Goal: Information Seeking & Learning: Learn about a topic

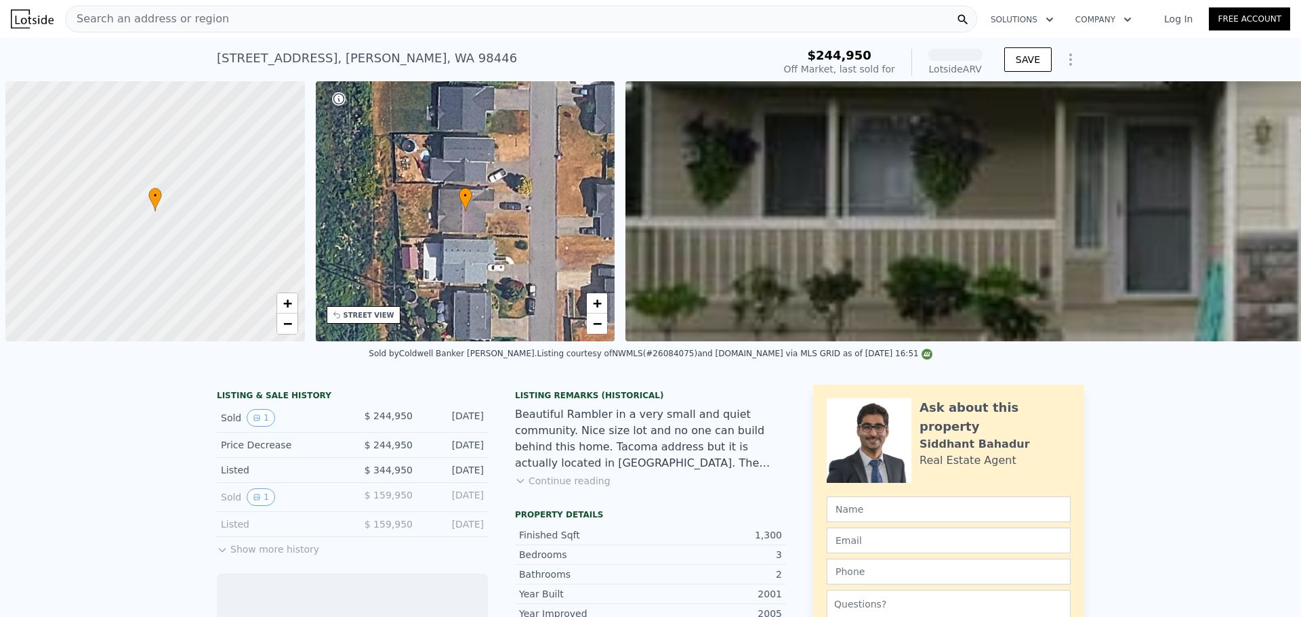
scroll to position [0, 5]
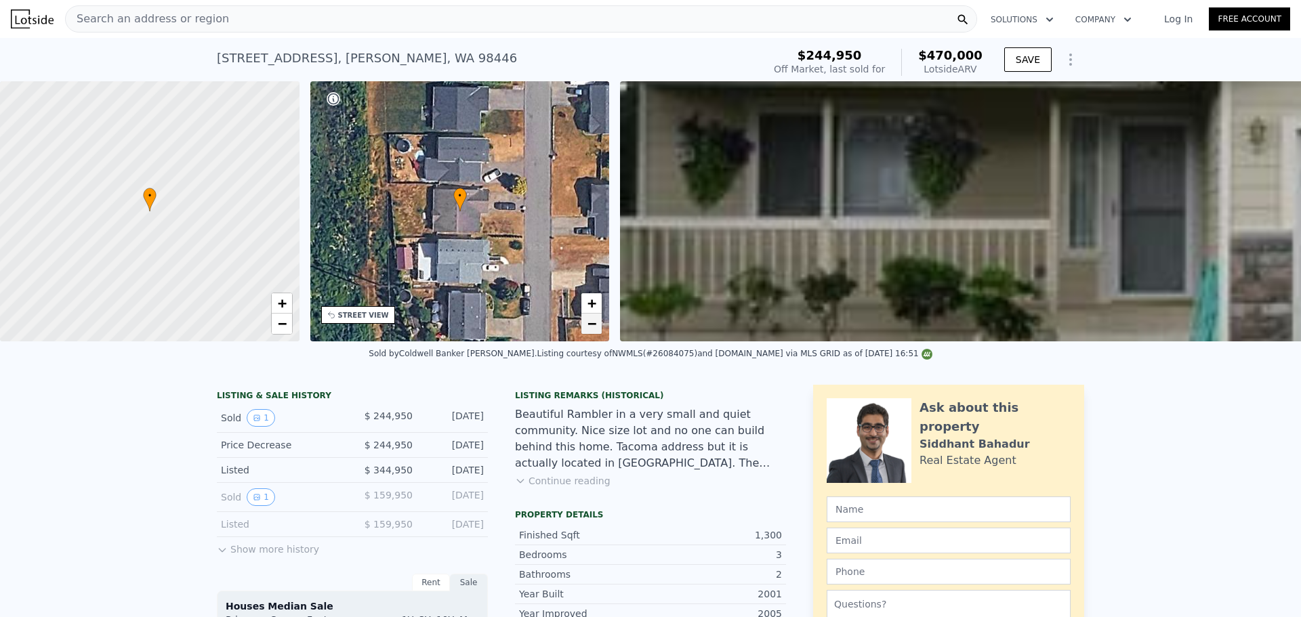
click at [585, 323] on link "−" at bounding box center [592, 324] width 20 height 20
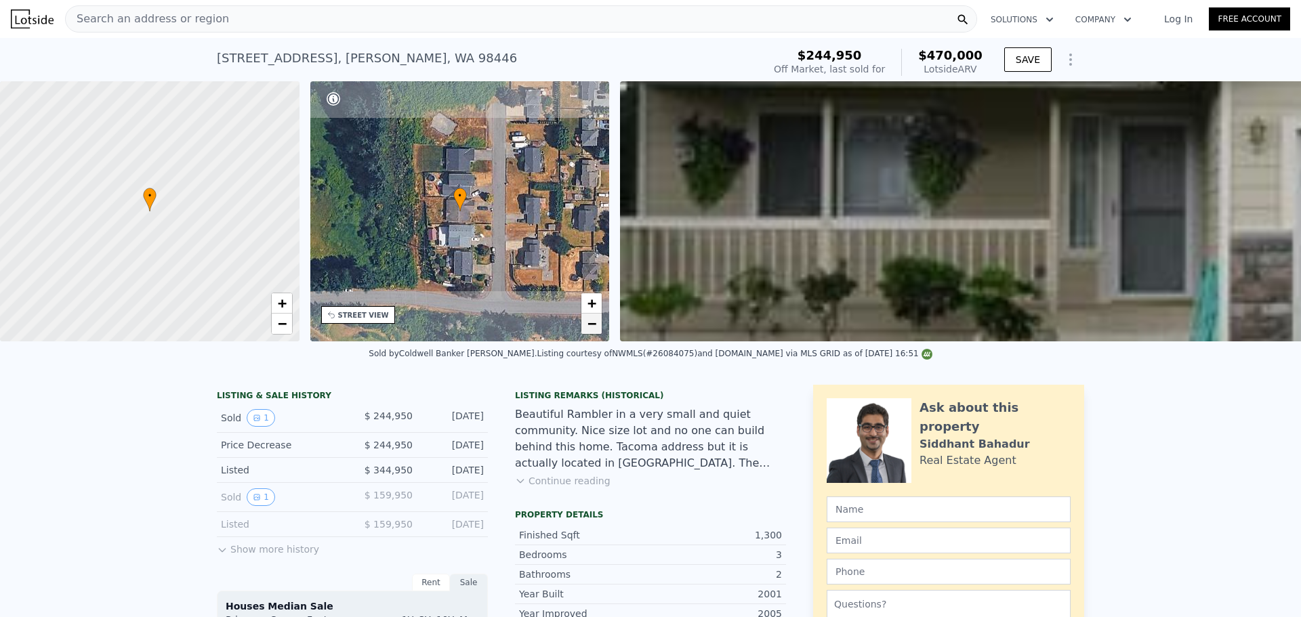
click at [585, 323] on link "−" at bounding box center [592, 324] width 20 height 20
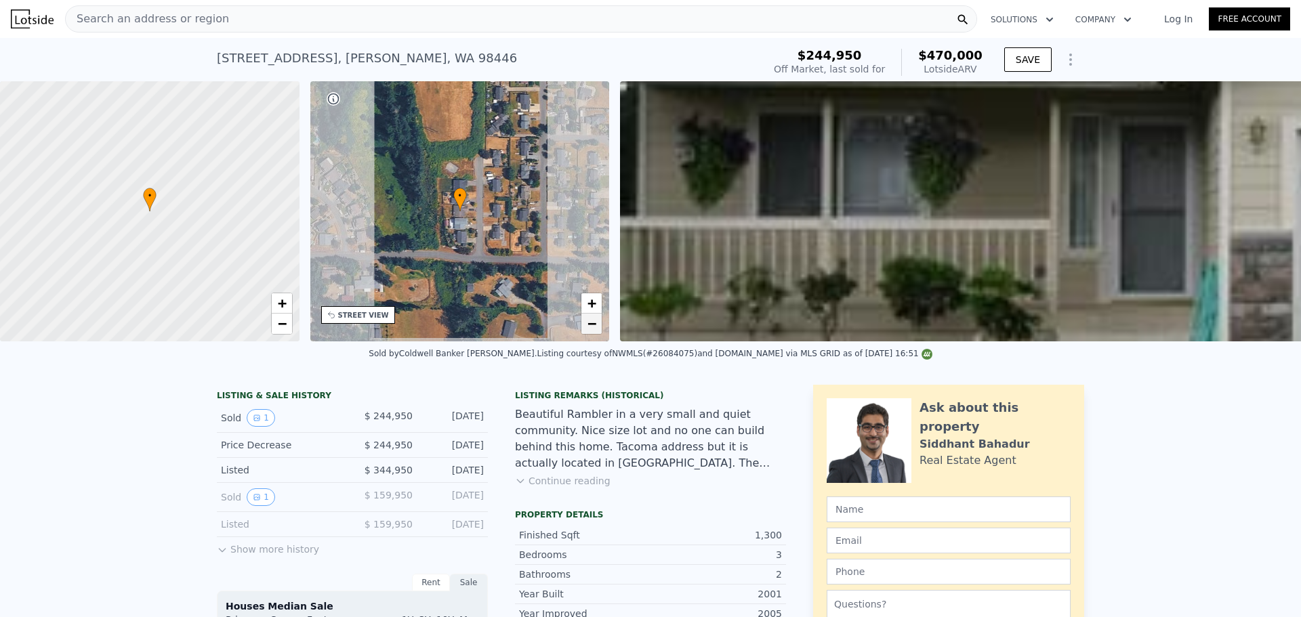
click at [585, 323] on link "−" at bounding box center [592, 324] width 20 height 20
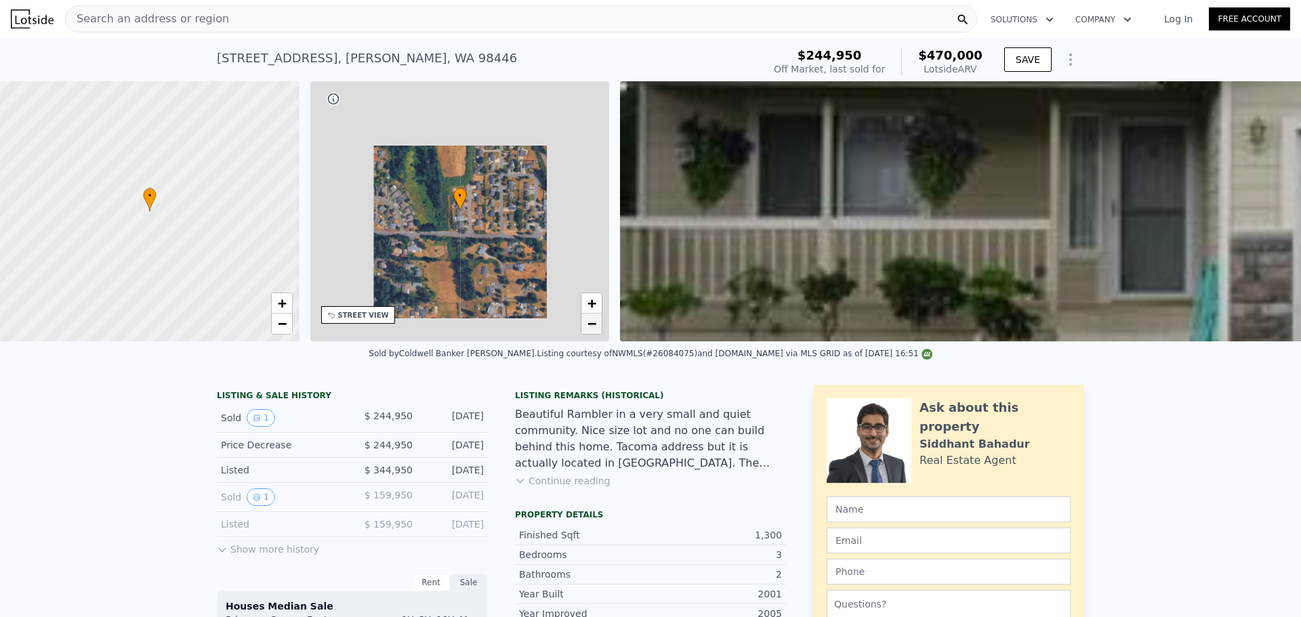
click at [585, 323] on link "−" at bounding box center [592, 324] width 20 height 20
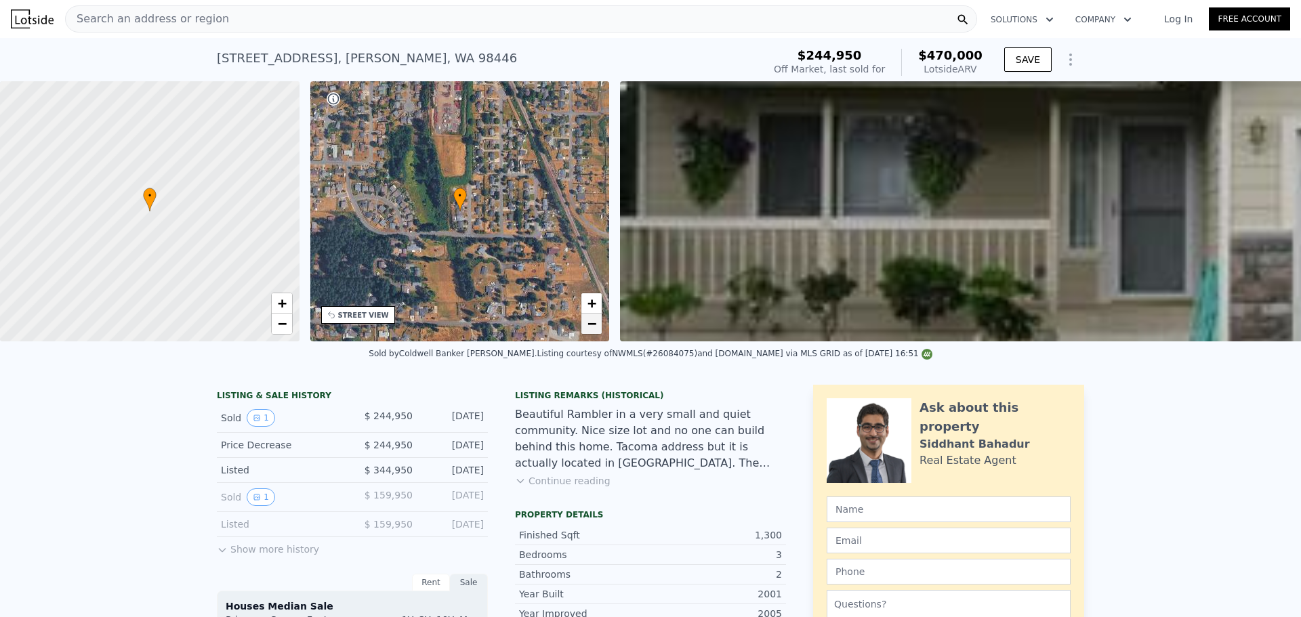
click at [585, 323] on link "−" at bounding box center [592, 324] width 20 height 20
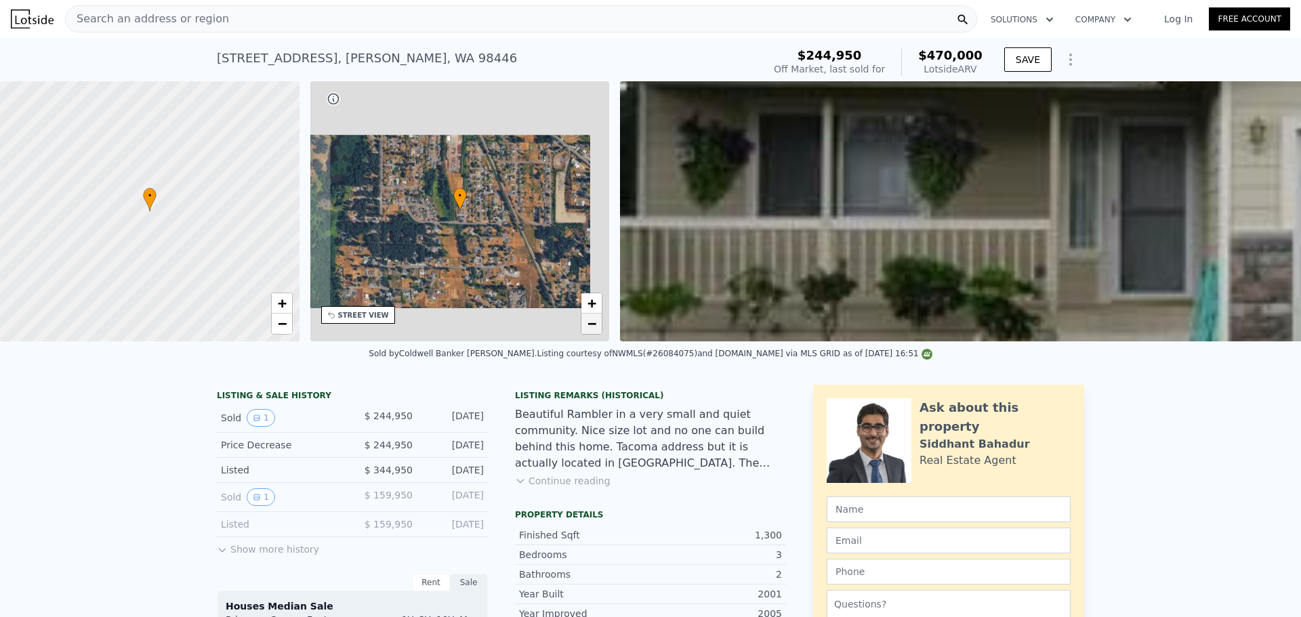
click at [585, 323] on link "−" at bounding box center [592, 324] width 20 height 20
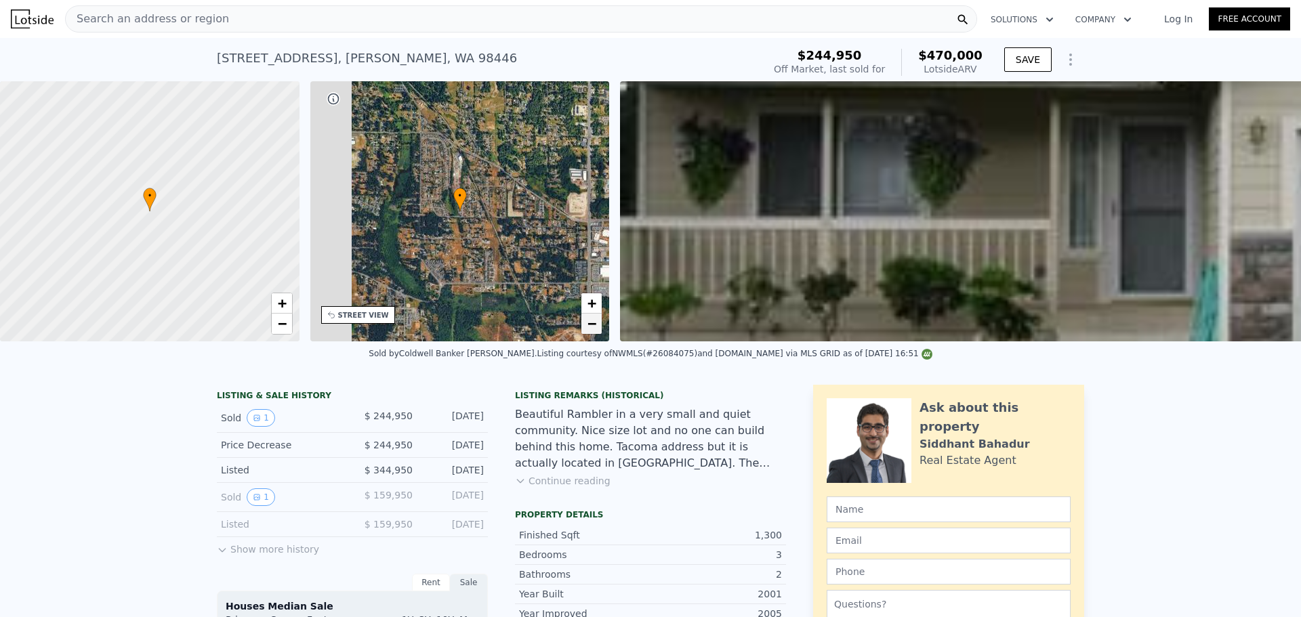
click at [585, 323] on link "−" at bounding box center [592, 324] width 20 height 20
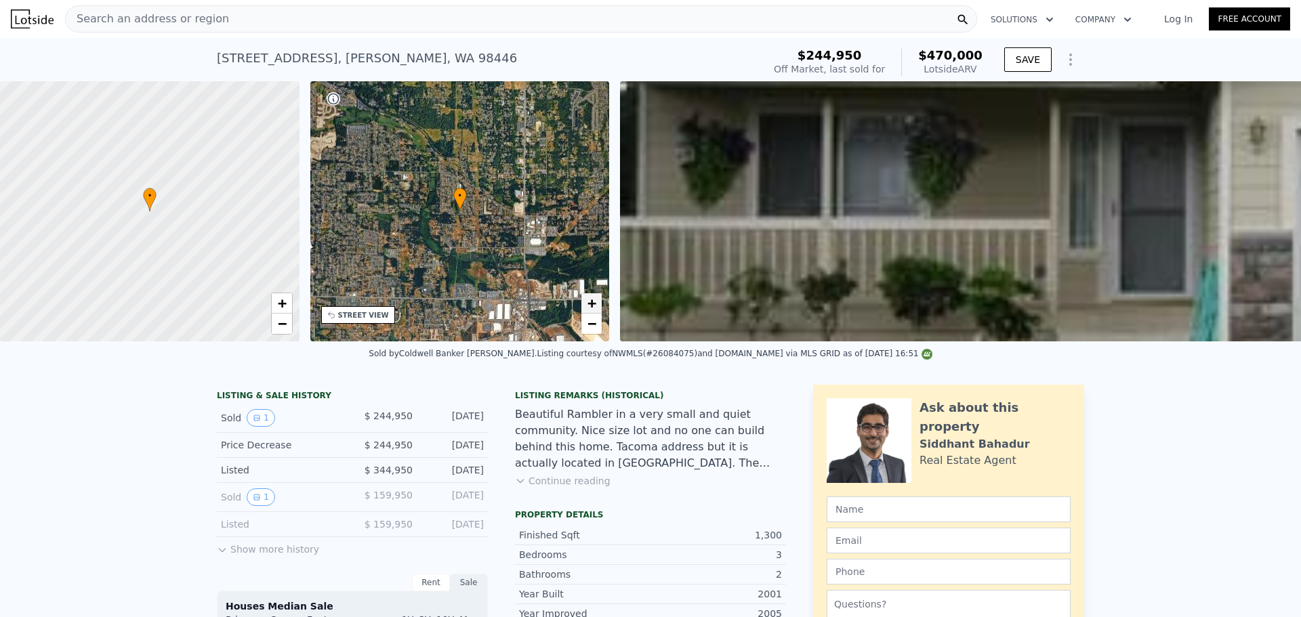
click at [588, 306] on span "+" at bounding box center [592, 303] width 9 height 17
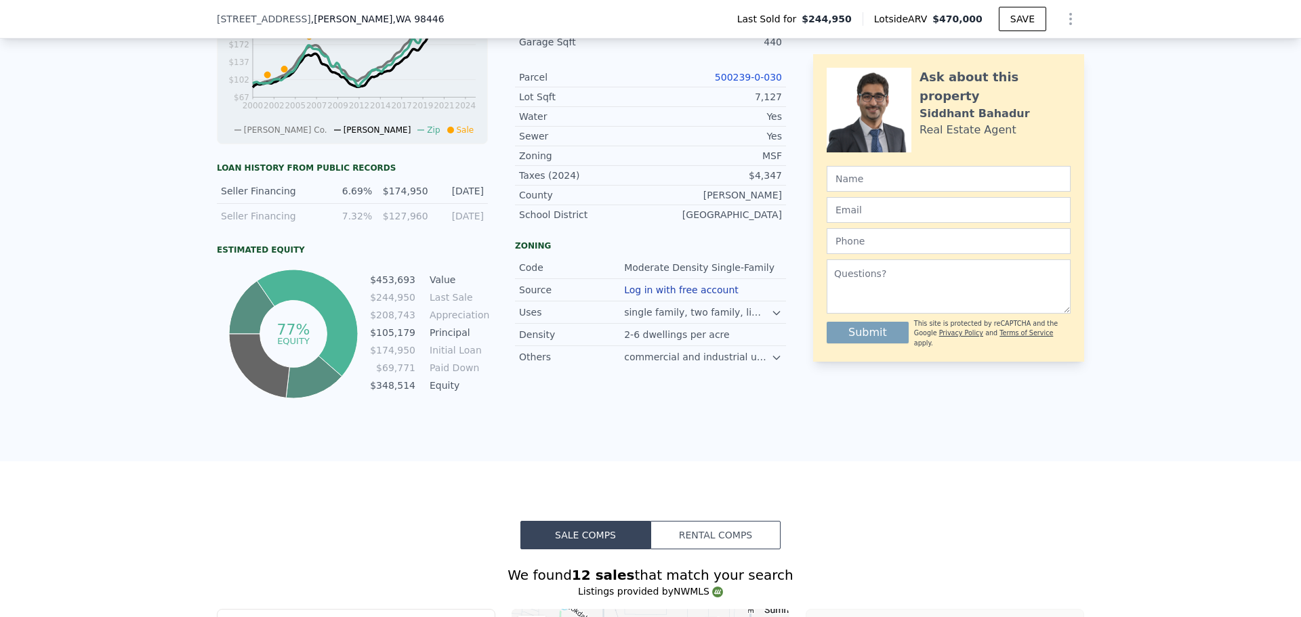
scroll to position [673, 0]
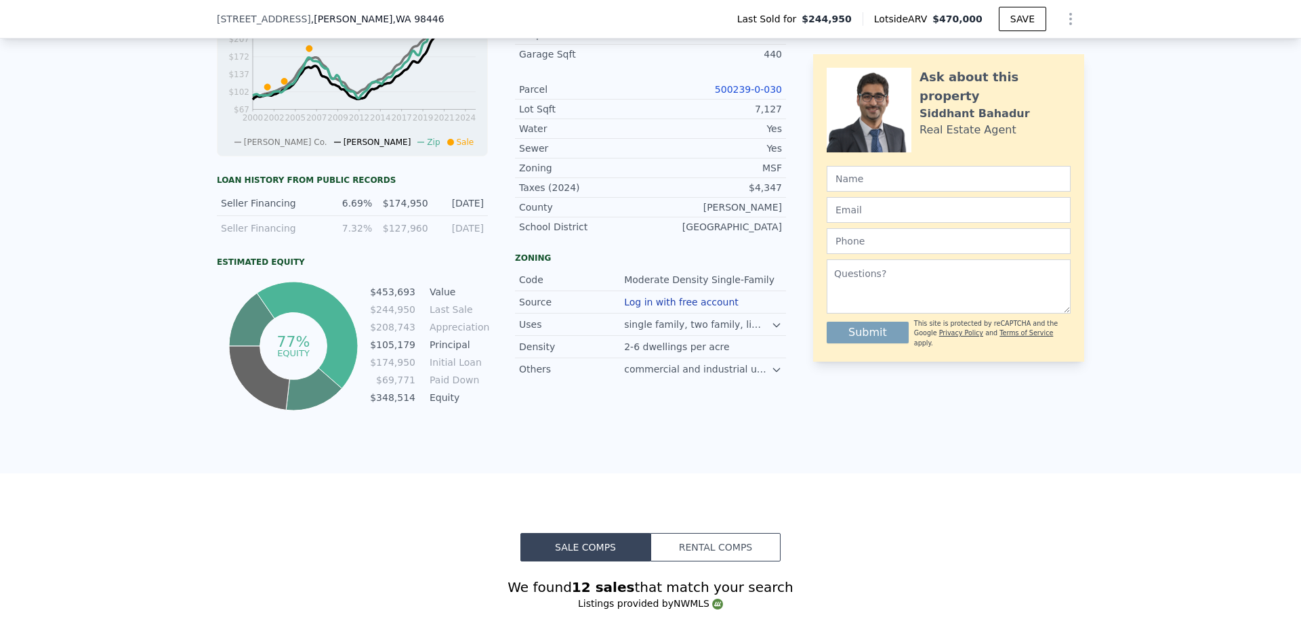
click at [762, 95] on link "500239-0-030" at bounding box center [748, 89] width 67 height 11
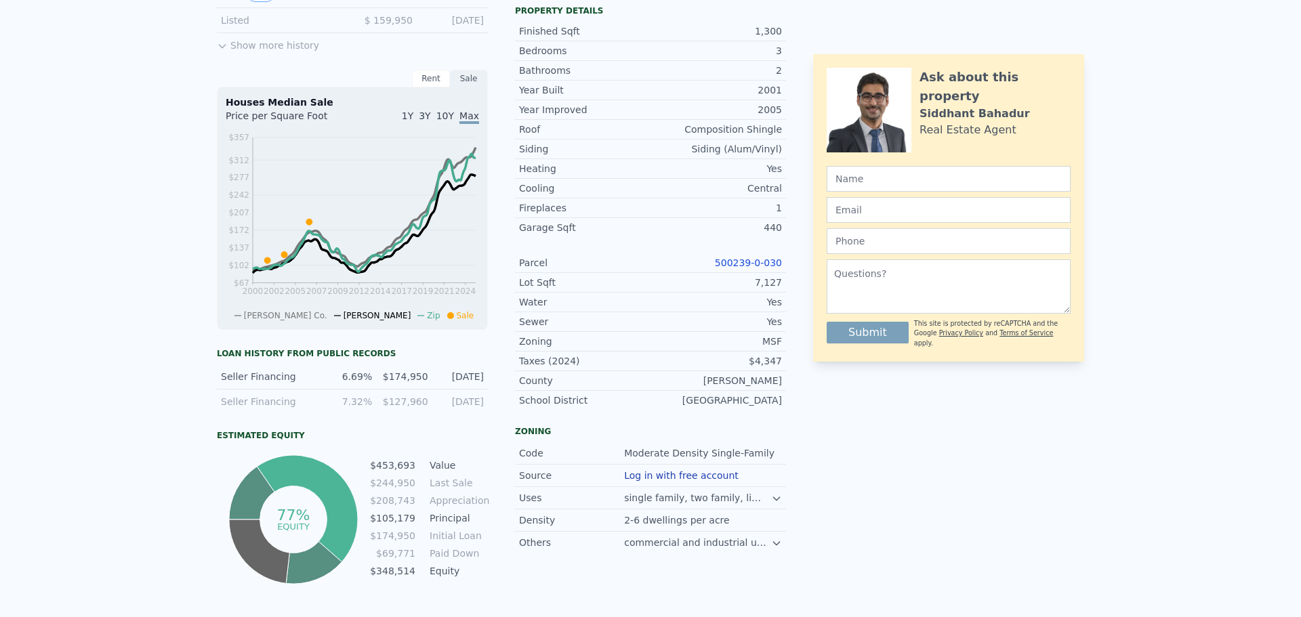
scroll to position [0, 0]
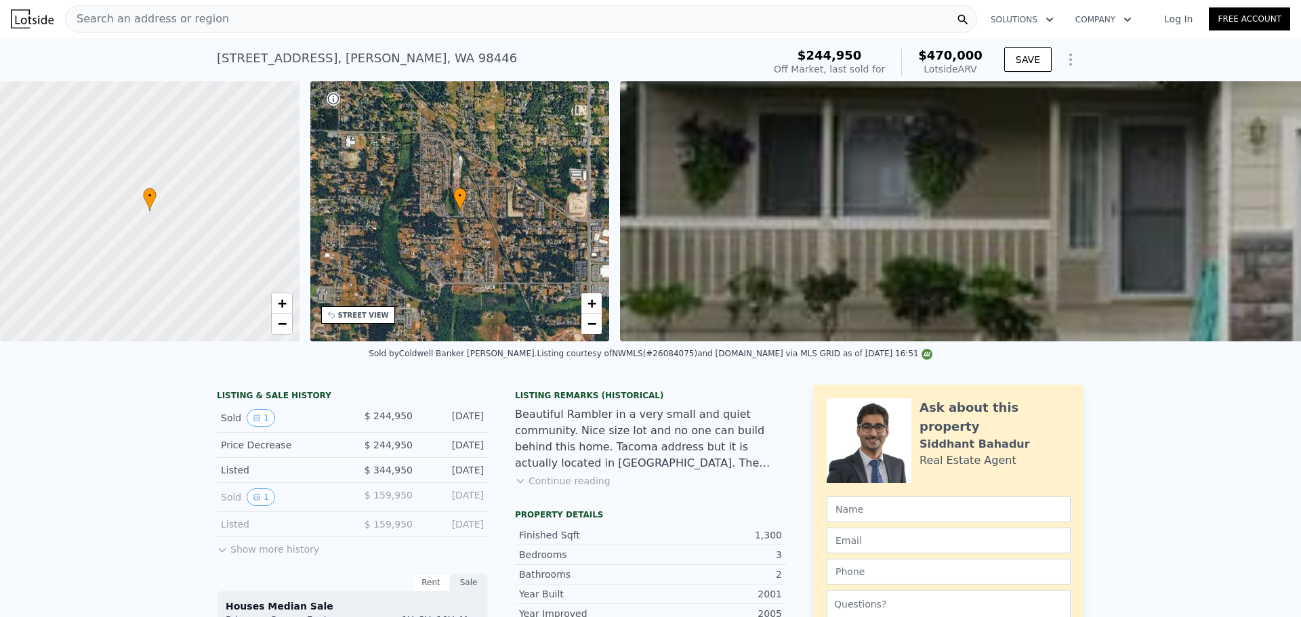
click at [285, 60] on div "[STREET_ADDRESS][PERSON_NAME]" at bounding box center [367, 58] width 300 height 19
copy div "[STREET_ADDRESS][PERSON_NAME] Sold [DATE] for $244,950 (~ARV $470k )"
click at [516, 65] on div "[STREET_ADDRESS][PERSON_NAME] Sold [DATE] for $244,950 (~ARV $470k )" at bounding box center [487, 62] width 541 height 38
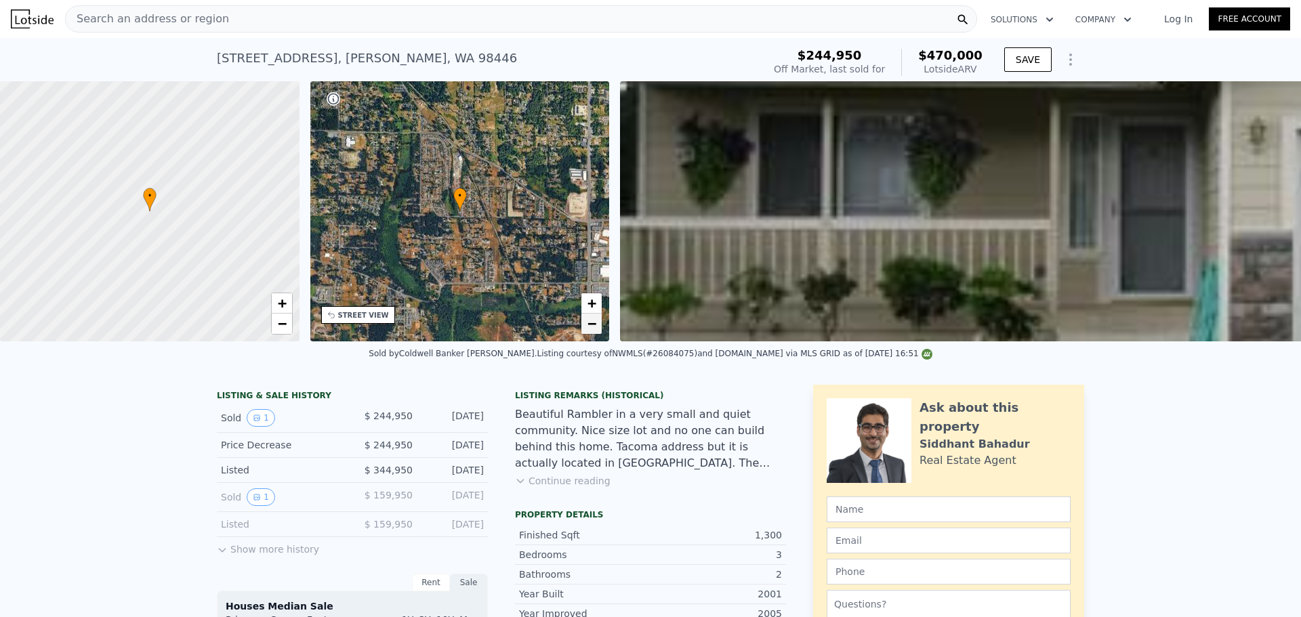
click at [590, 323] on span "−" at bounding box center [592, 323] width 9 height 17
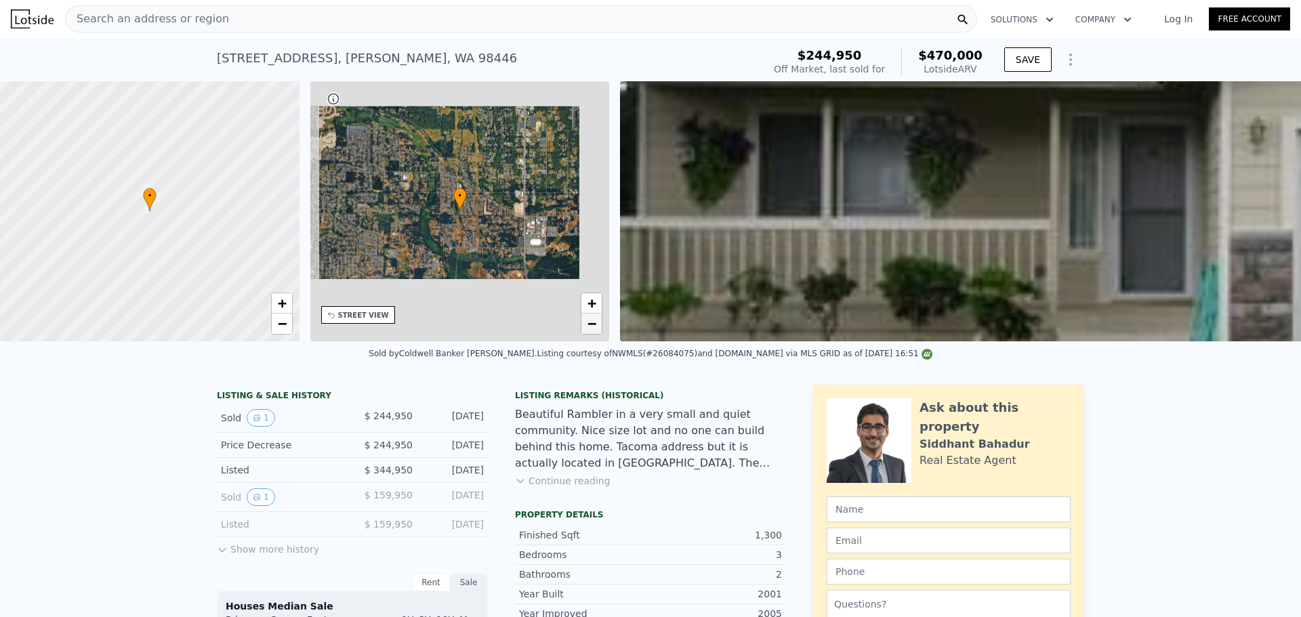
click at [590, 323] on span "−" at bounding box center [592, 323] width 9 height 17
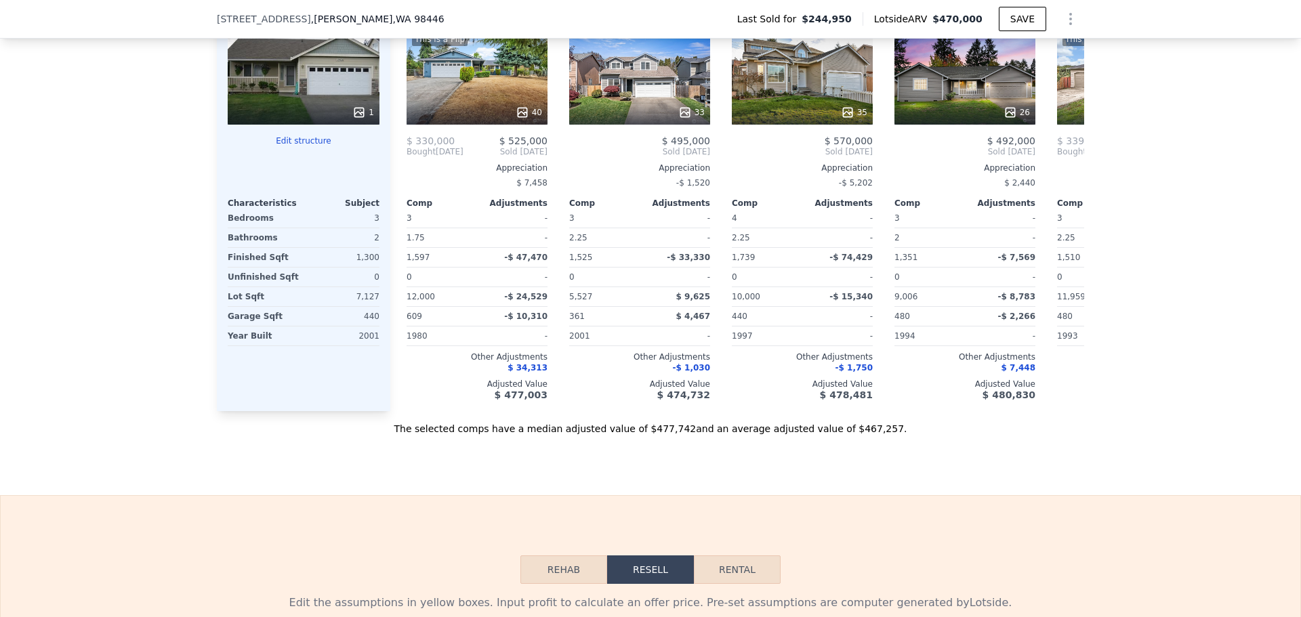
scroll to position [1482, 0]
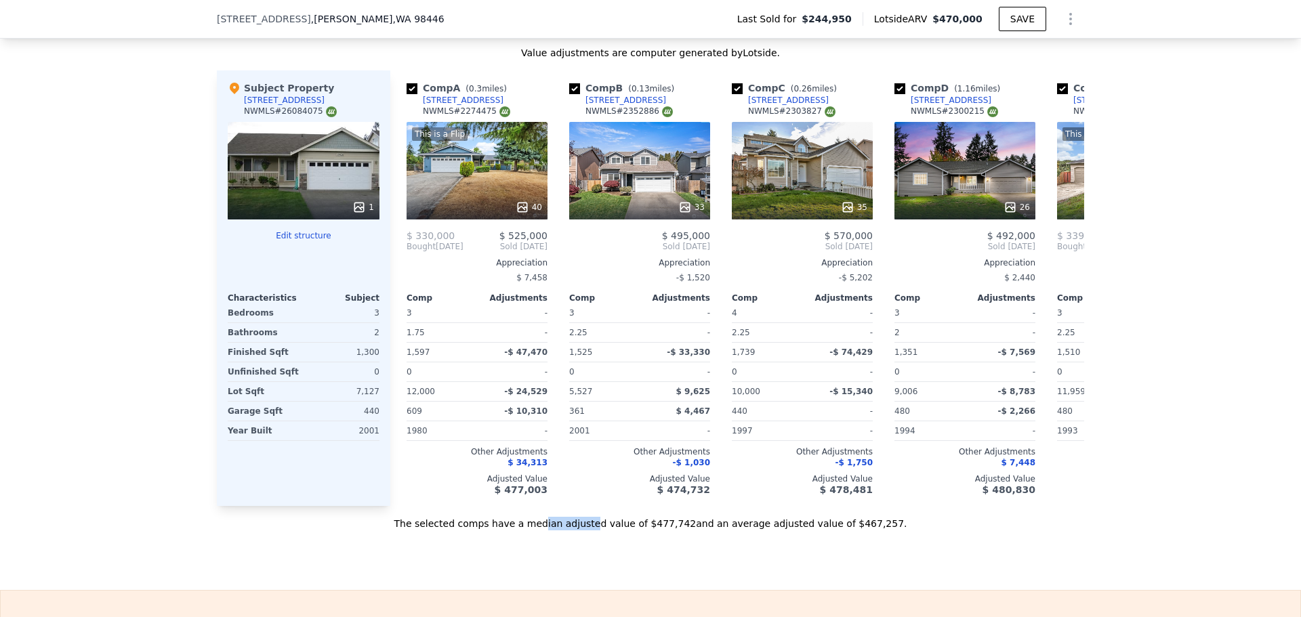
drag, startPoint x: 561, startPoint y: 528, endPoint x: 604, endPoint y: 527, distance: 43.4
click at [604, 527] on div "The selected comps have a median adjusted value of $477,742 and an average adju…" at bounding box center [651, 518] width 868 height 24
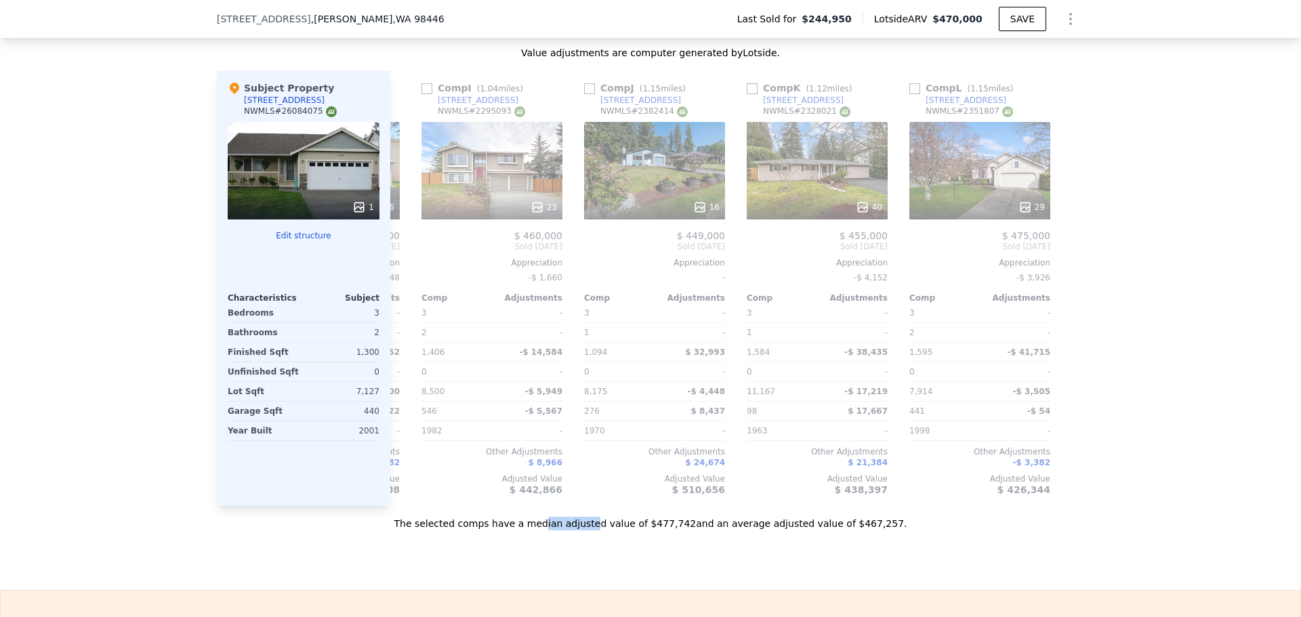
scroll to position [0, 1290]
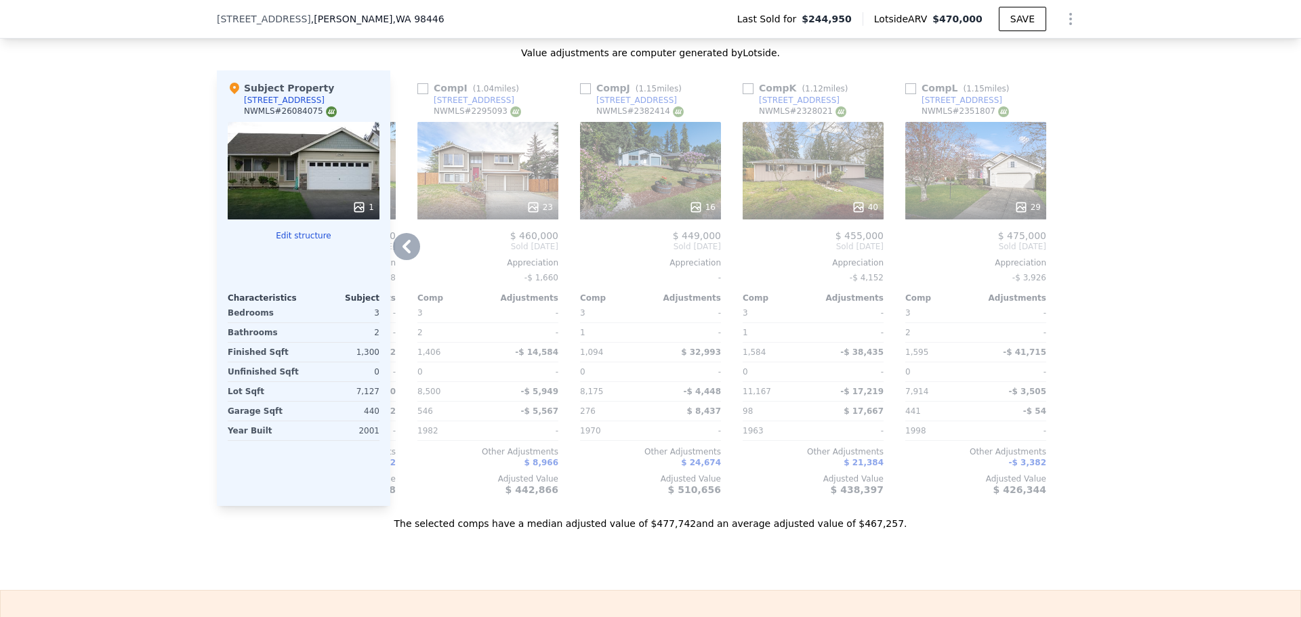
click at [650, 180] on div "16" at bounding box center [650, 171] width 141 height 98
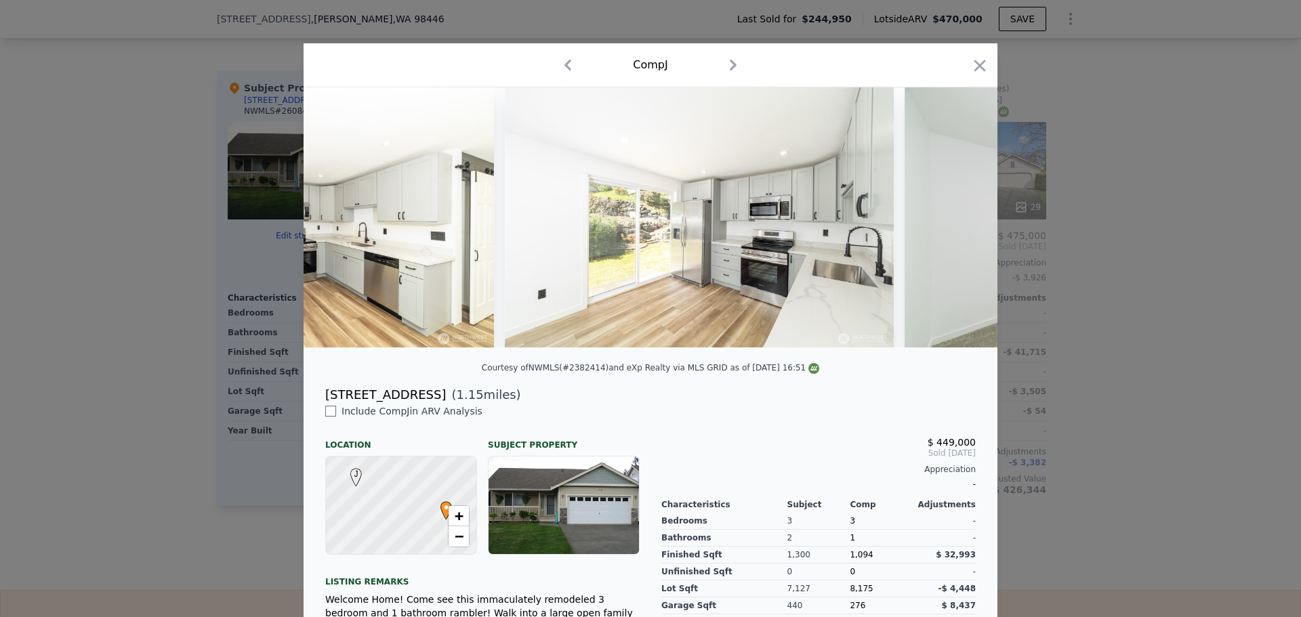
scroll to position [0, 3886]
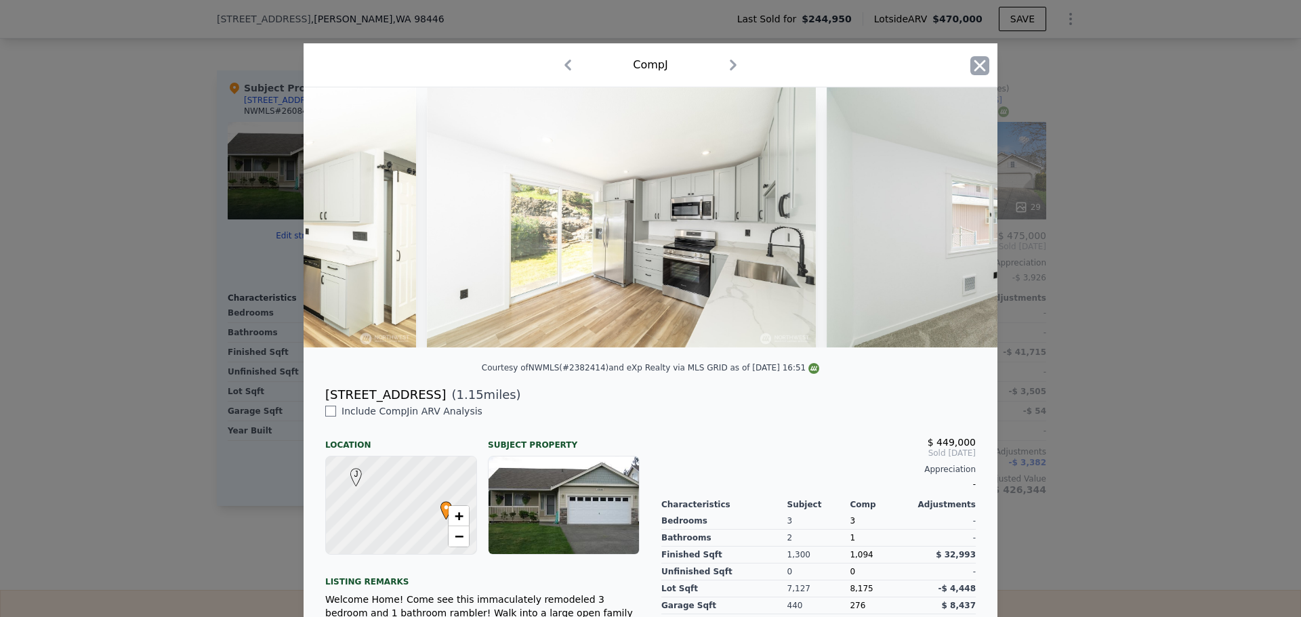
click at [974, 62] on icon "button" at bounding box center [980, 65] width 19 height 19
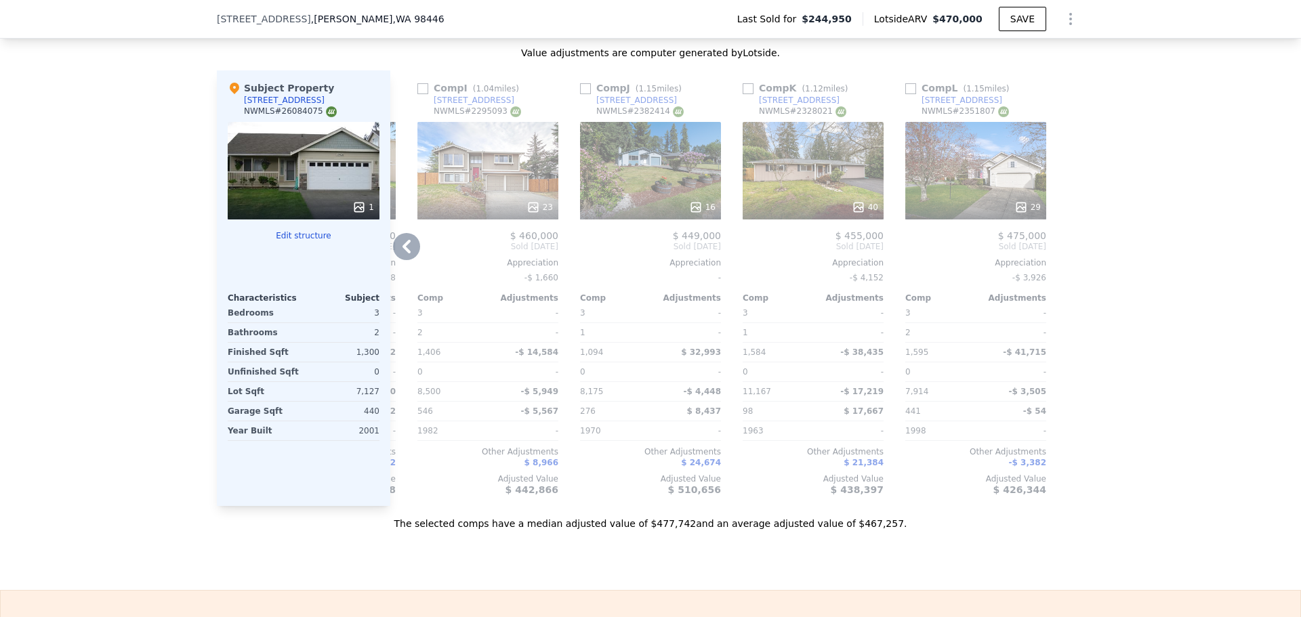
click at [830, 188] on div "40" at bounding box center [813, 171] width 141 height 98
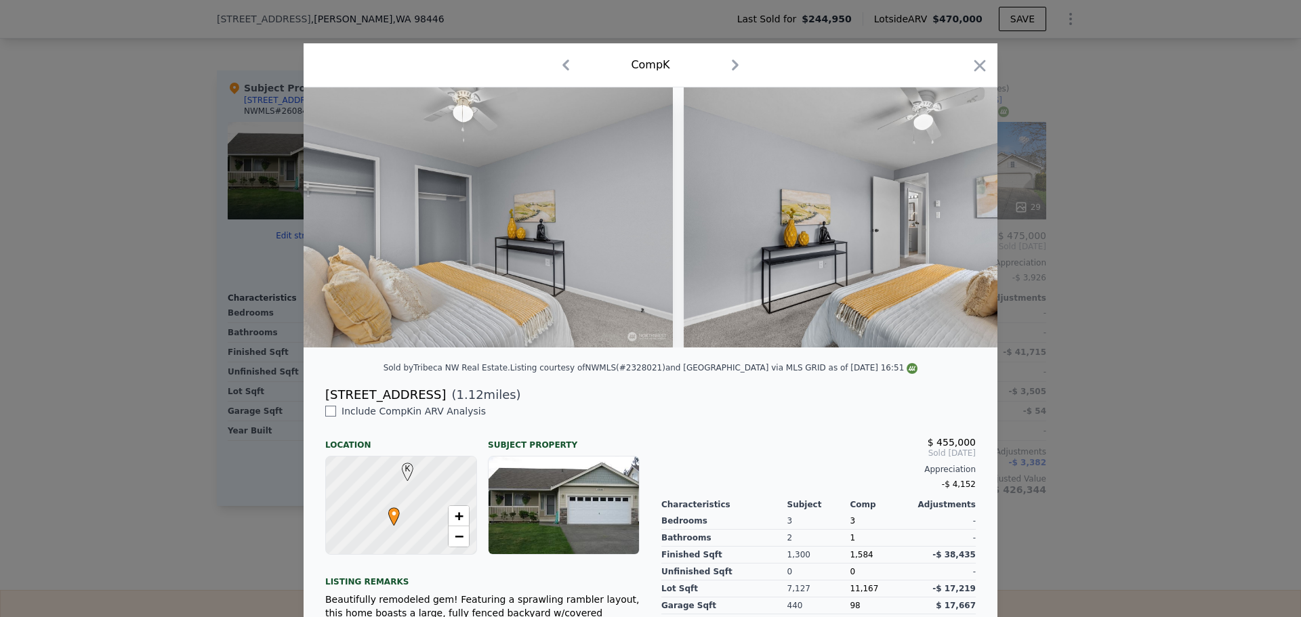
scroll to position [0, 6909]
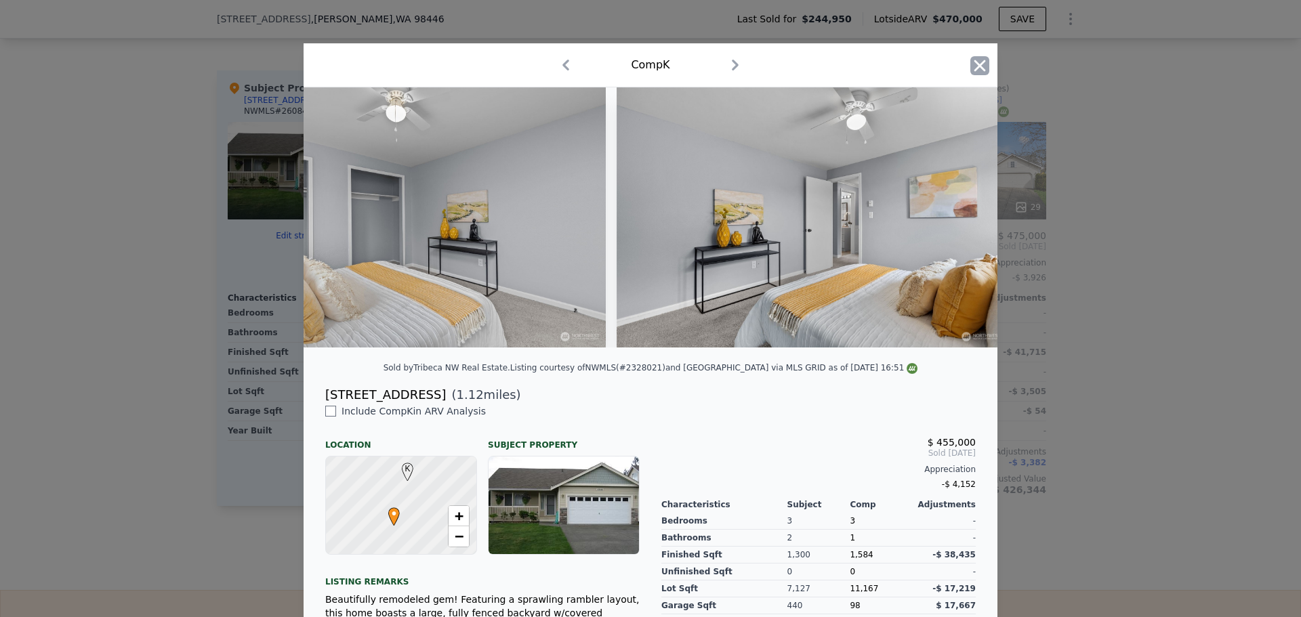
click at [982, 72] on icon "button" at bounding box center [980, 65] width 19 height 19
